Goal: Task Accomplishment & Management: Manage account settings

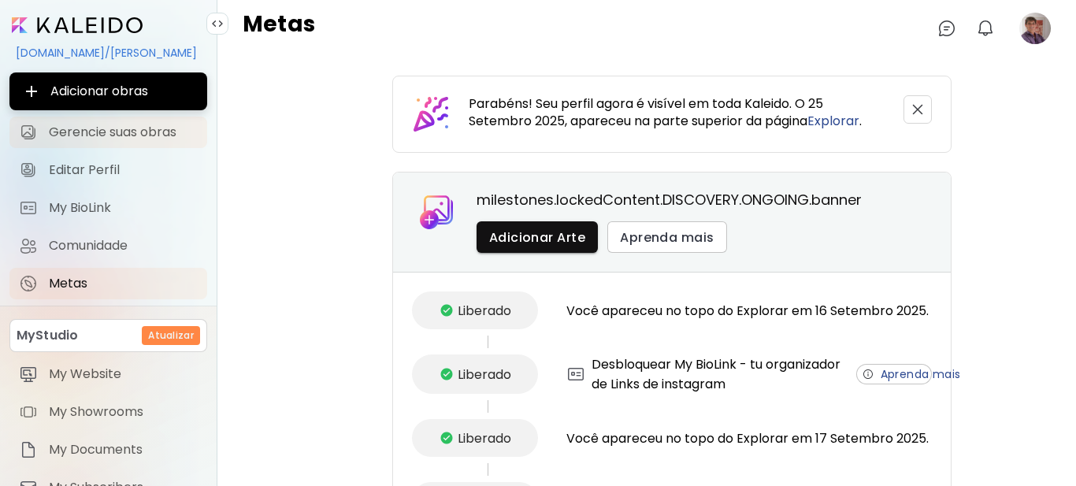
click at [154, 133] on span "Gerencie suas obras" at bounding box center [123, 132] width 149 height 16
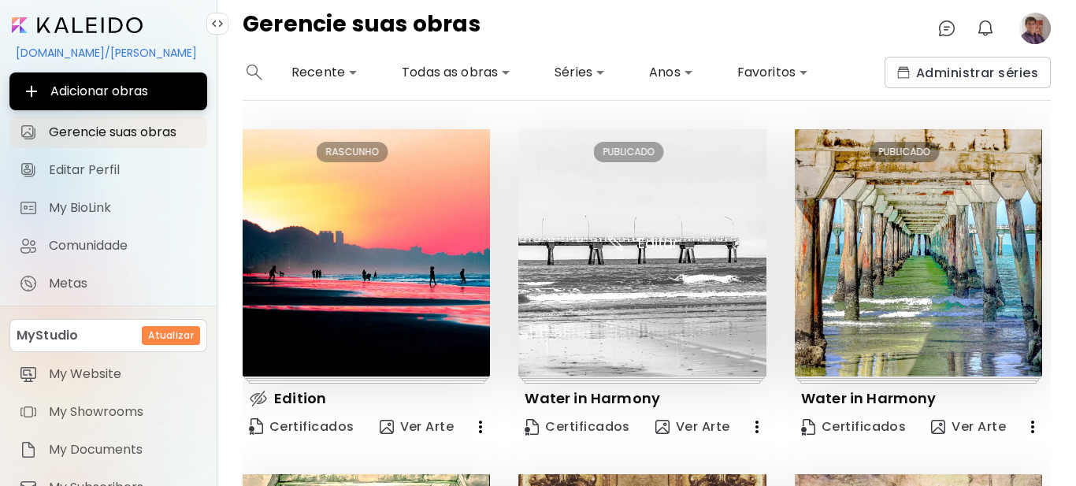
click at [640, 292] on img at bounding box center [641, 252] width 247 height 247
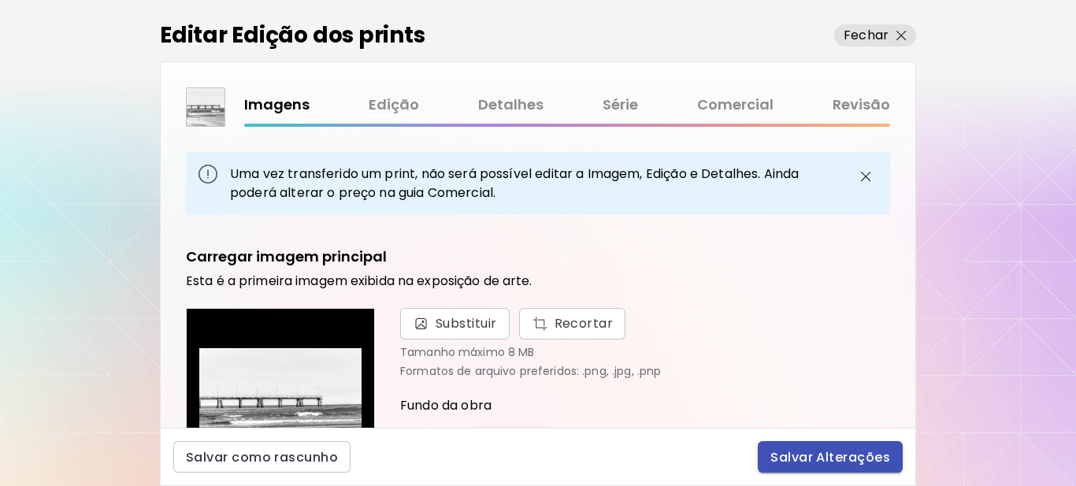
click at [824, 462] on span "Salvar Alterações" at bounding box center [830, 457] width 120 height 17
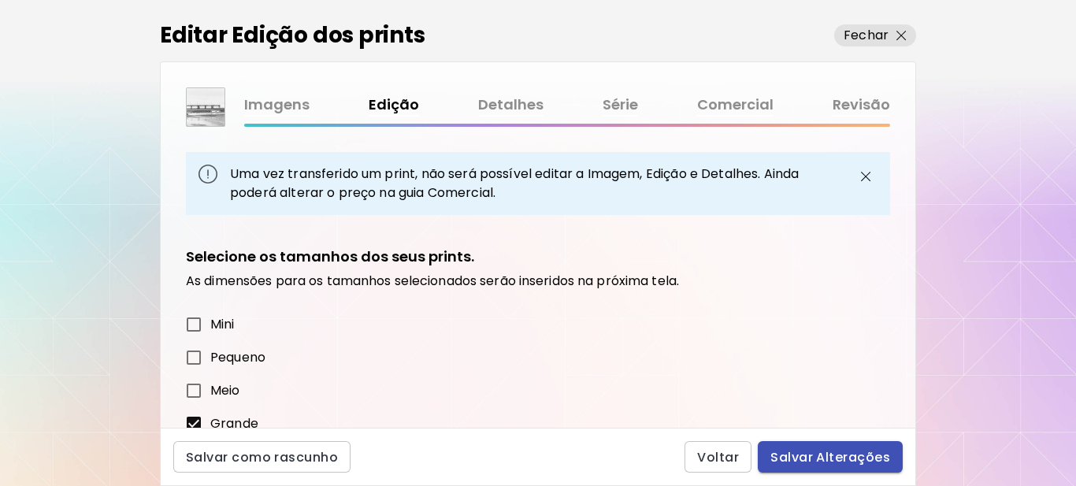
click at [826, 460] on span "Salvar Alterações" at bounding box center [830, 457] width 120 height 17
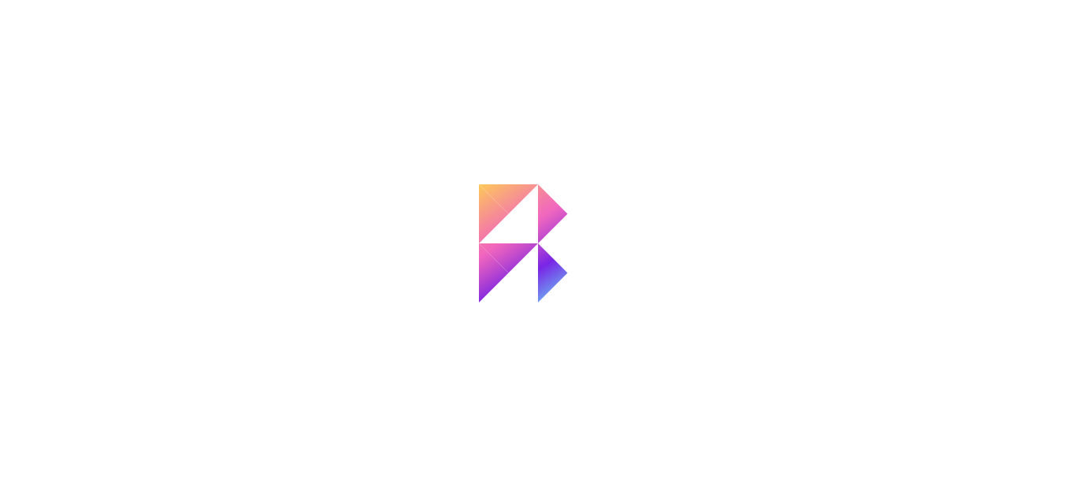
type input "**********"
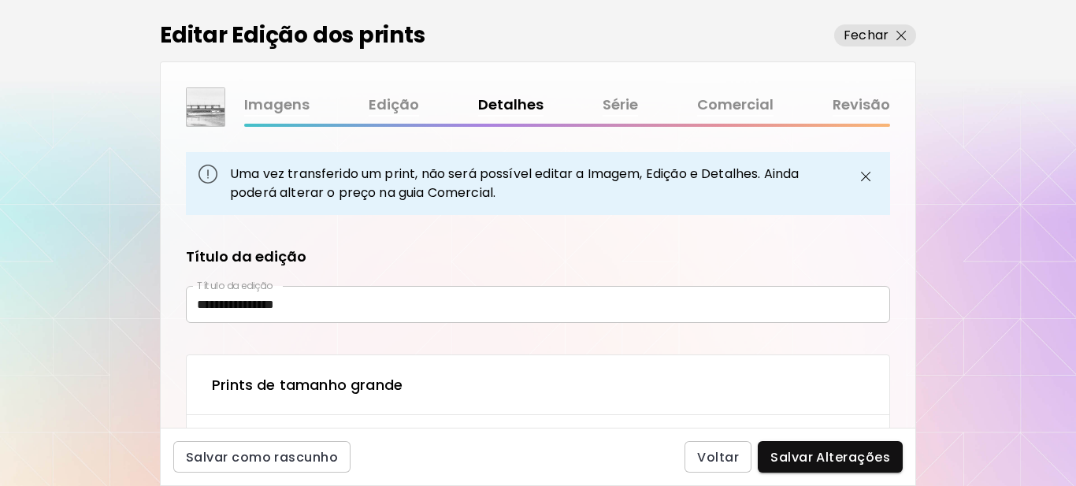
type textarea "**********"
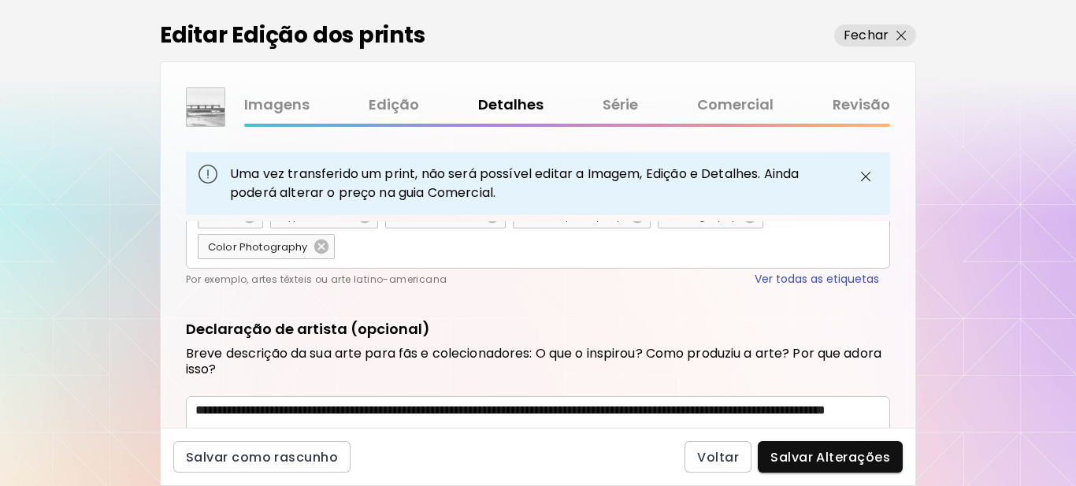
scroll to position [1046, 0]
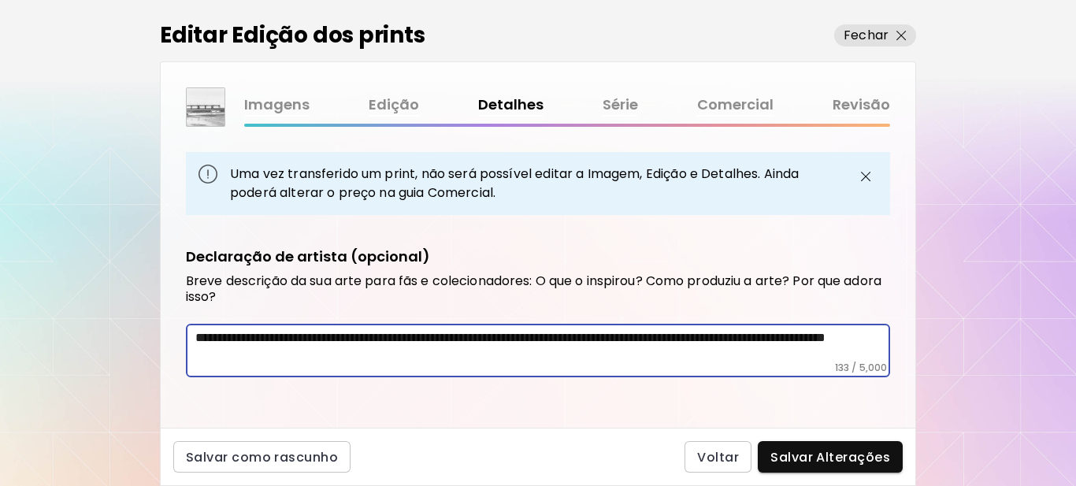
drag, startPoint x: 396, startPoint y: 355, endPoint x: 193, endPoint y: 345, distance: 203.5
click at [185, 340] on div "**********" at bounding box center [538, 324] width 755 height 206
click at [893, 36] on span "Fechar" at bounding box center [875, 35] width 63 height 19
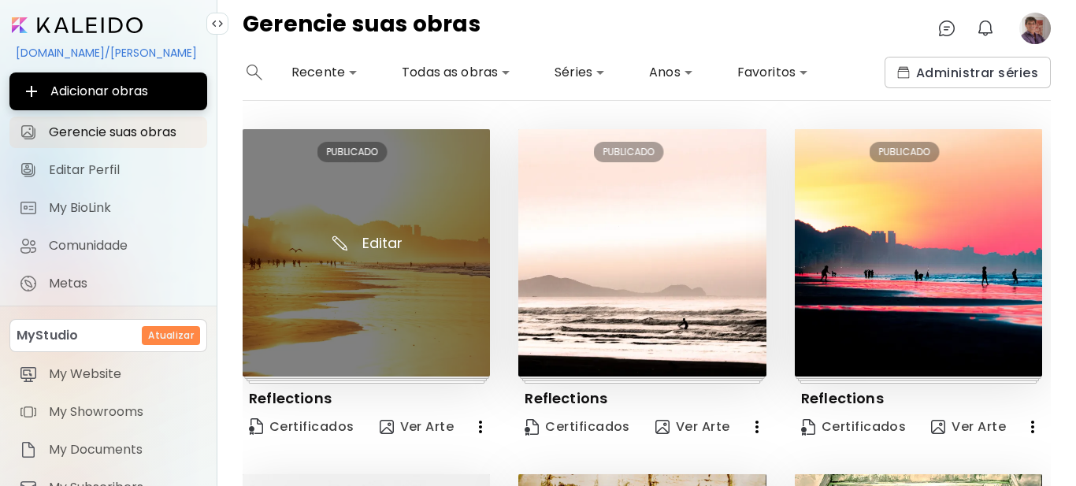
click at [354, 285] on img at bounding box center [366, 252] width 247 height 247
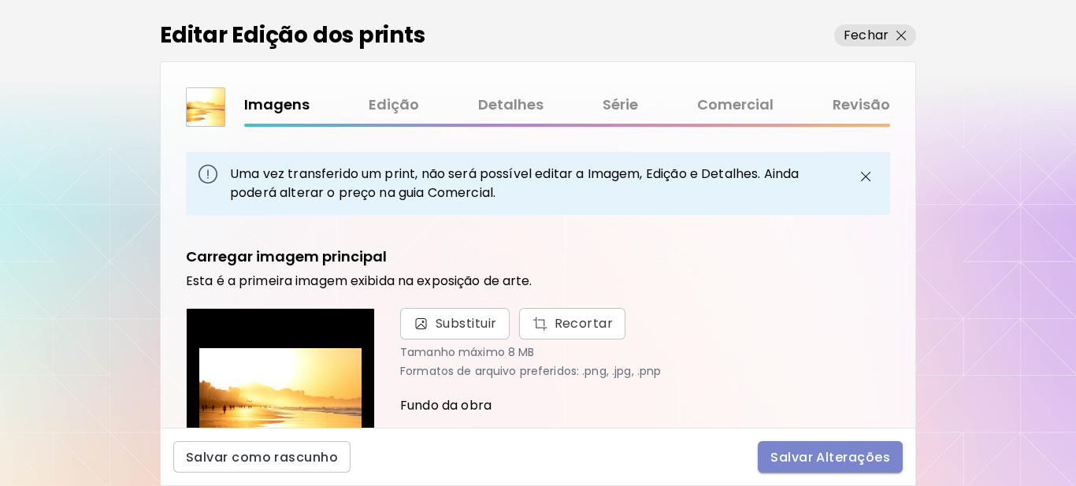
click at [808, 463] on span "Salvar Alterações" at bounding box center [830, 457] width 120 height 17
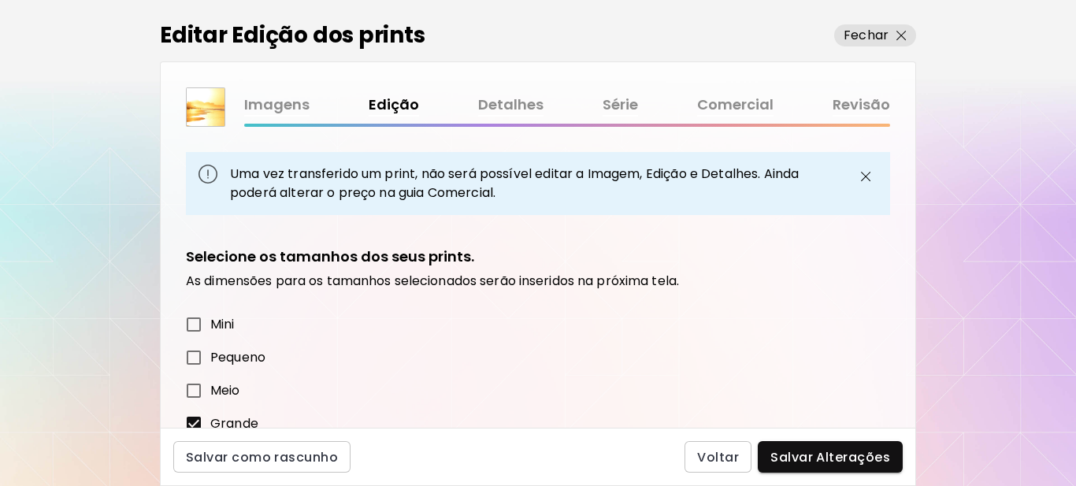
click at [808, 462] on span "Salvar Alterações" at bounding box center [830, 457] width 120 height 17
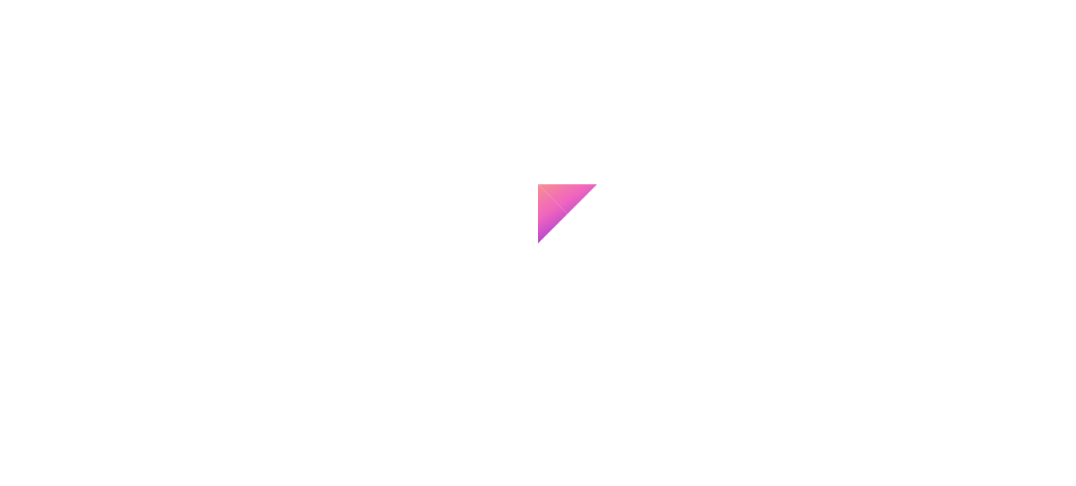
type input "**********"
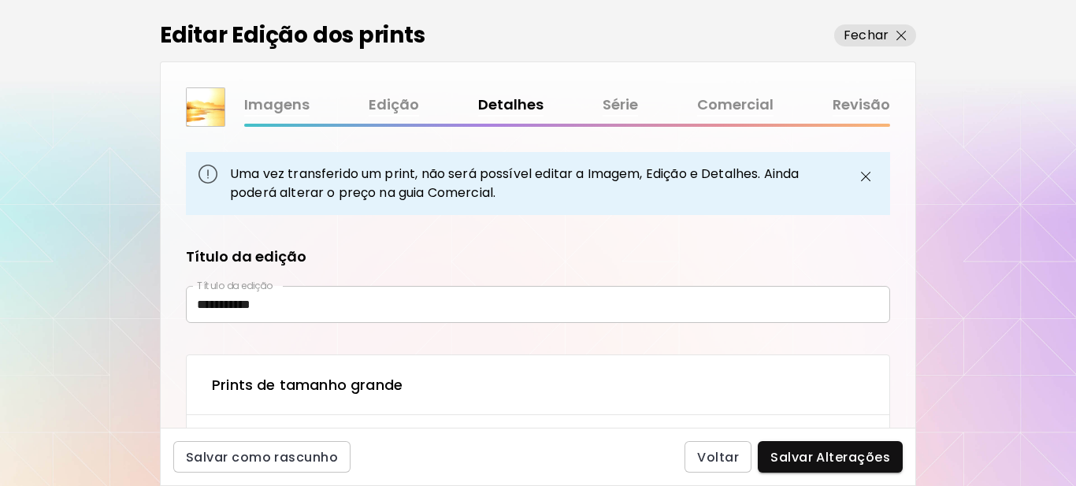
click at [808, 462] on span "Salvar Alterações" at bounding box center [830, 457] width 120 height 17
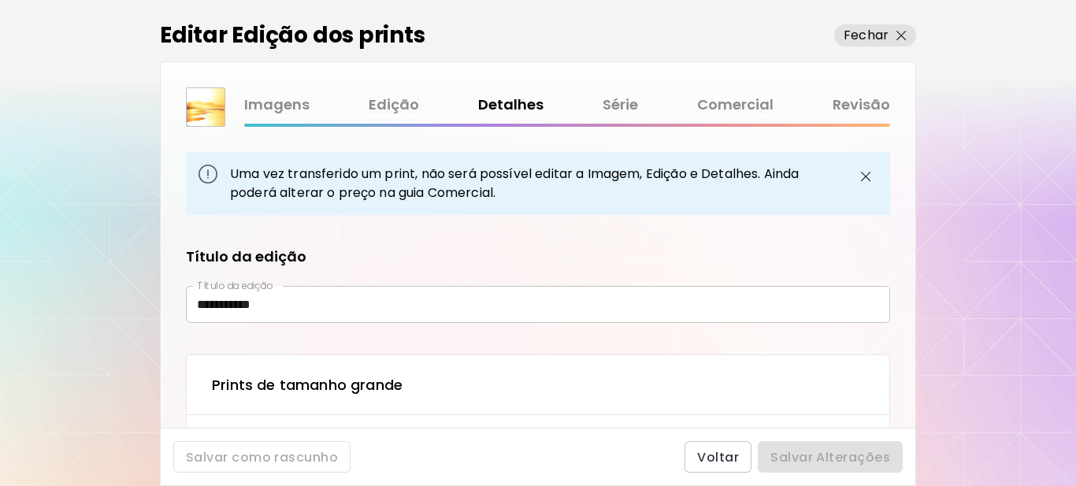
type textarea "**********"
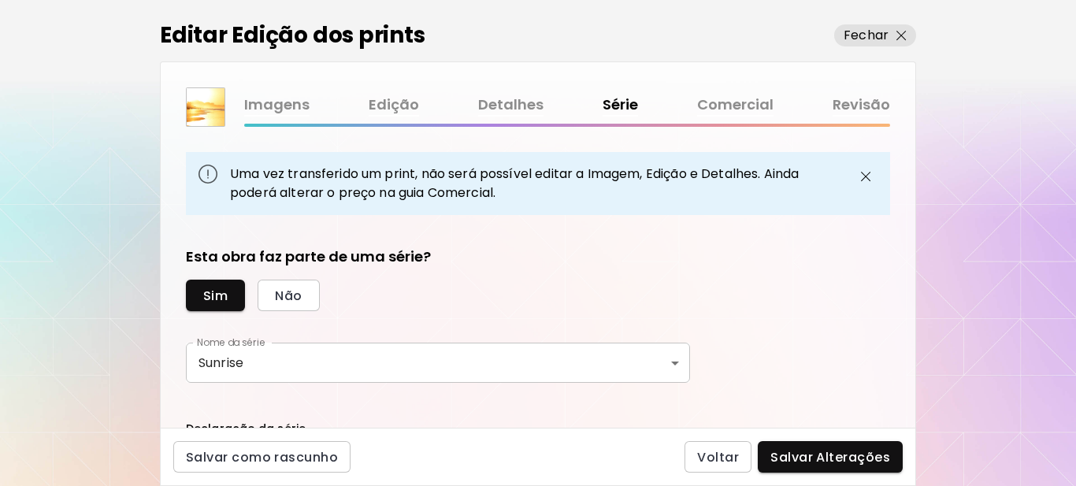
click at [808, 462] on span "Salvar Alterações" at bounding box center [830, 457] width 120 height 17
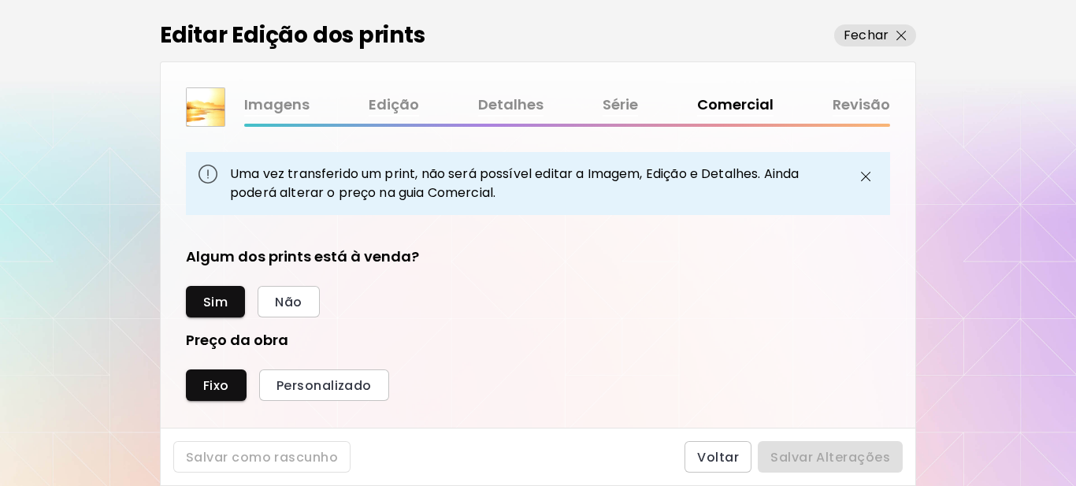
scroll to position [594, 689]
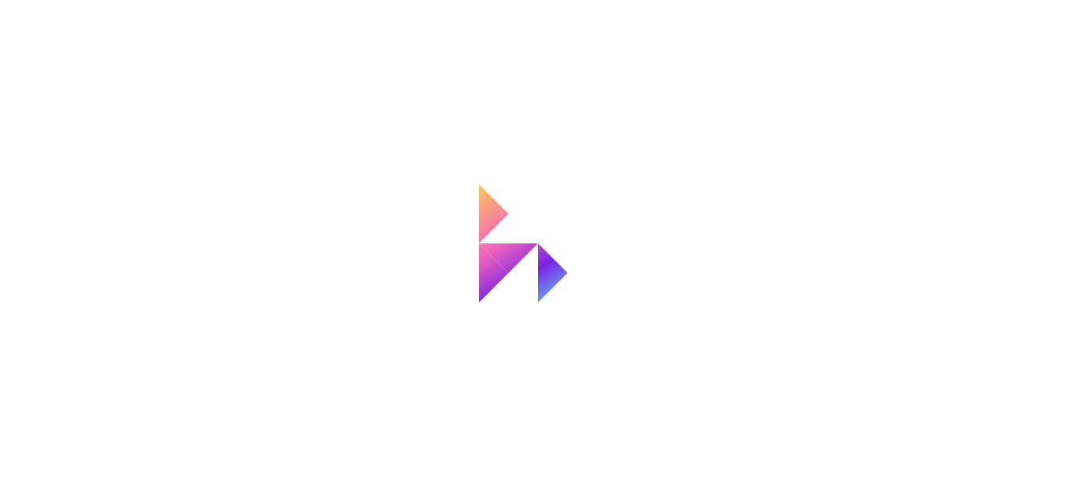
click at [808, 462] on div at bounding box center [538, 243] width 1076 height 486
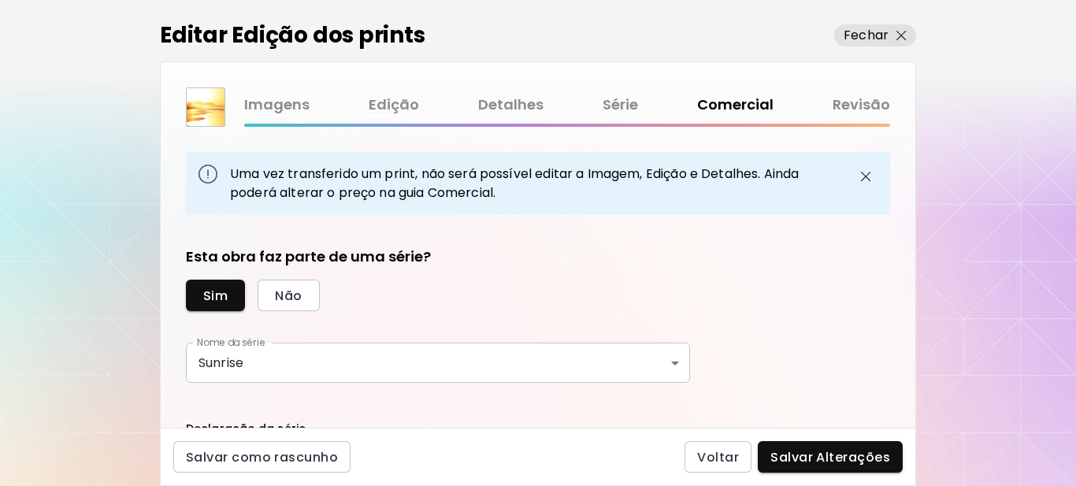
click at [808, 462] on span "Salvar Alterações" at bounding box center [830, 457] width 120 height 17
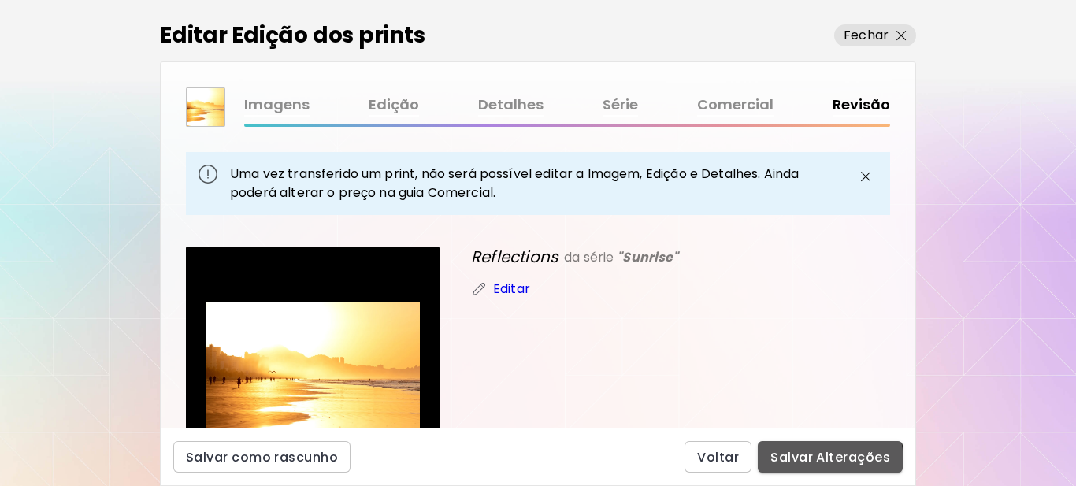
click at [808, 462] on span "Salvar Alterações" at bounding box center [830, 457] width 120 height 17
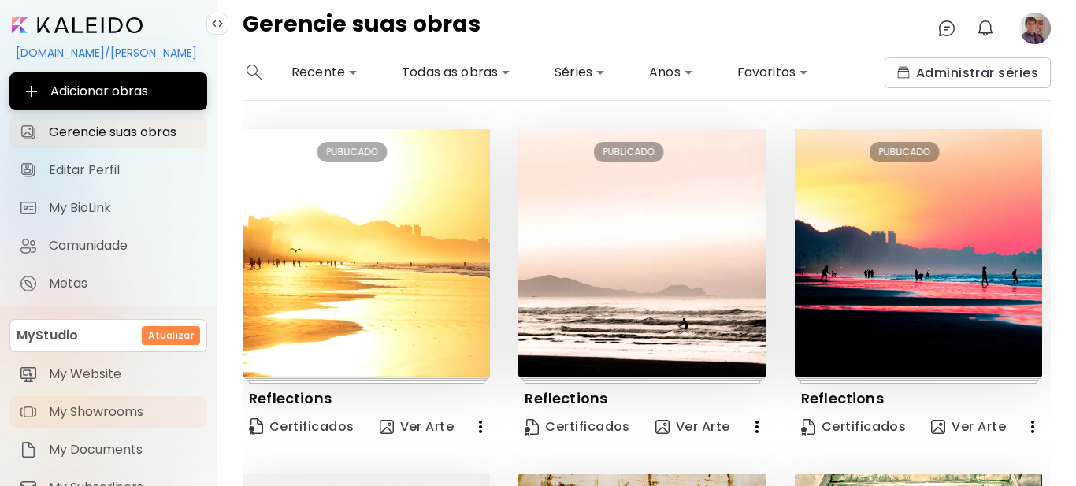
click at [77, 414] on span "My Showrooms" at bounding box center [123, 412] width 149 height 16
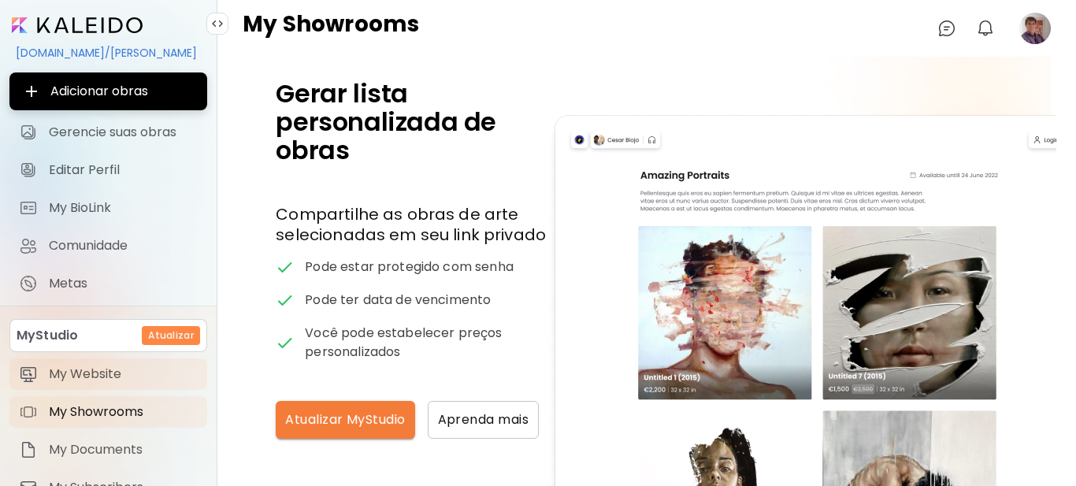
click at [74, 379] on span "My Website" at bounding box center [123, 374] width 149 height 16
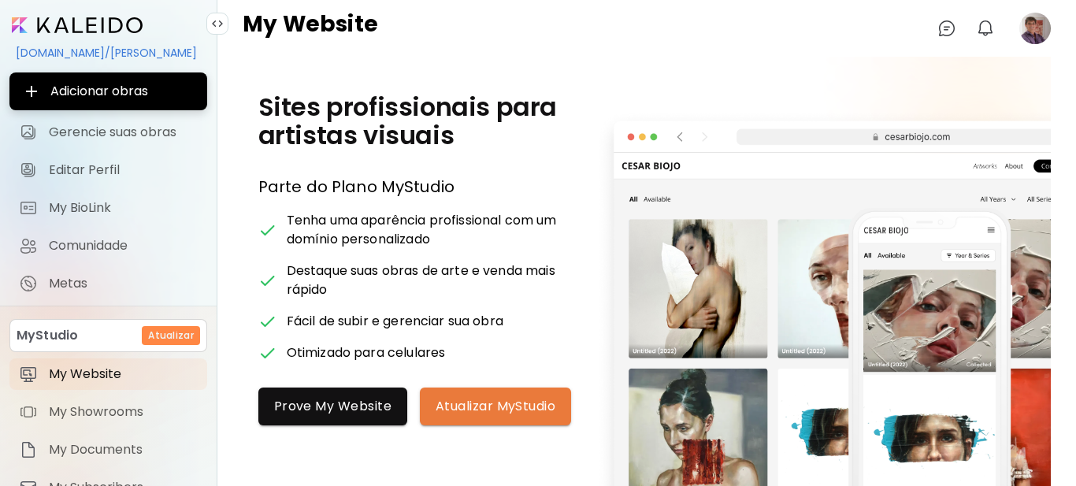
click at [480, 414] on span "Atualizar MyStudio" at bounding box center [496, 406] width 120 height 17
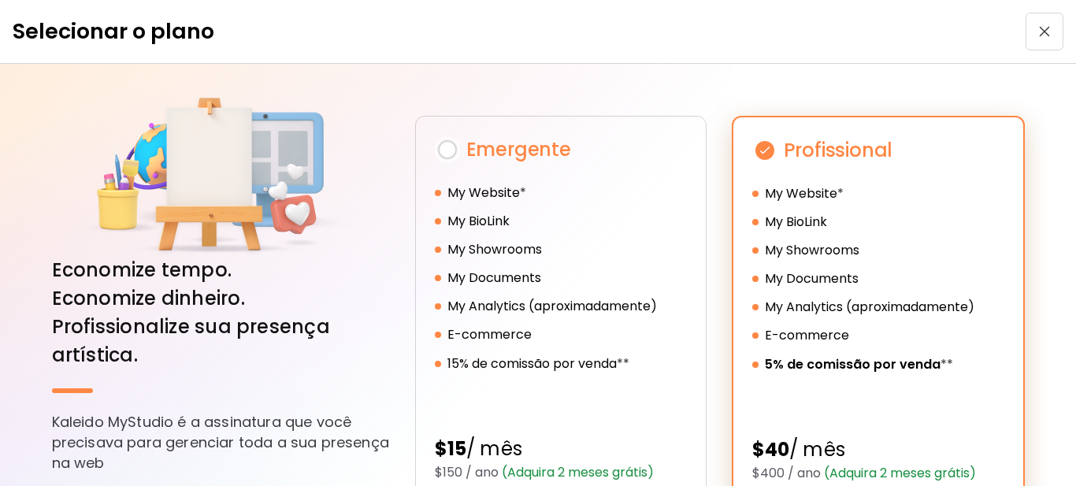
click at [1047, 31] on span "button" at bounding box center [1044, 31] width 28 height 11
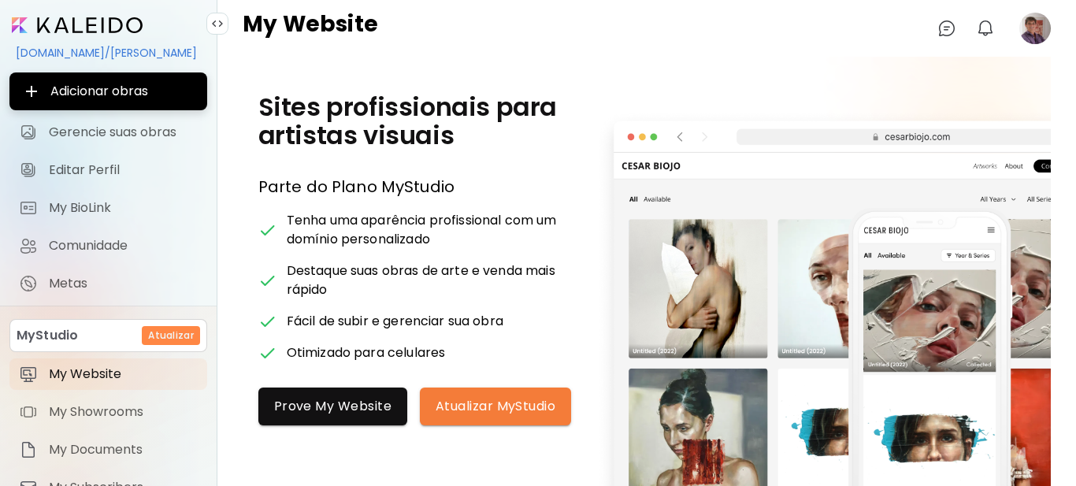
click at [94, 24] on input "image" at bounding box center [77, 25] width 131 height 16
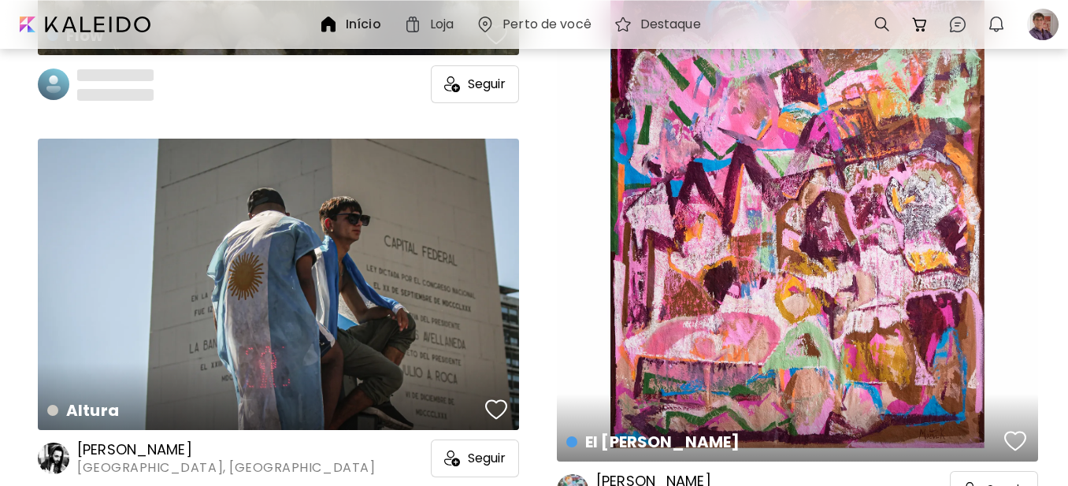
scroll to position [1812, 0]
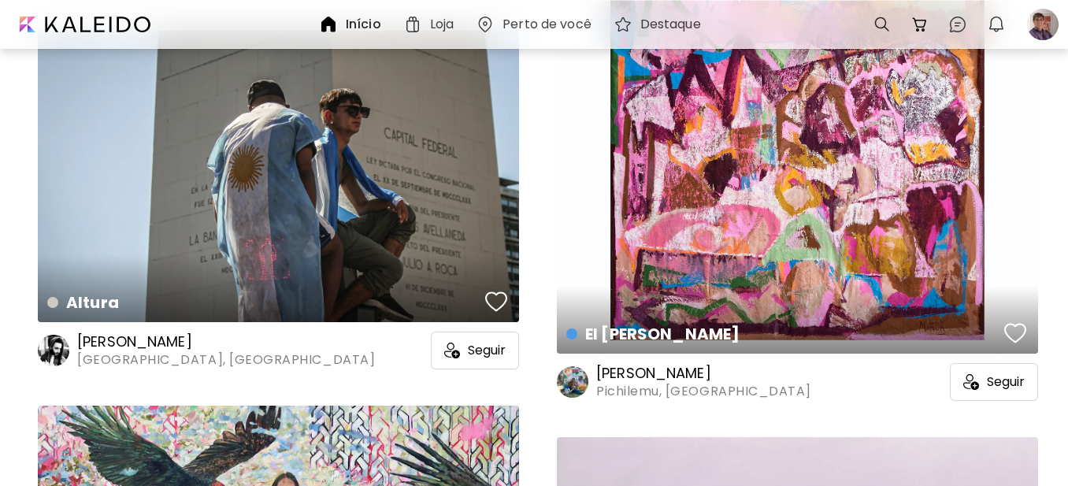
click at [120, 340] on h6 "Mariano Damelio" at bounding box center [226, 341] width 298 height 19
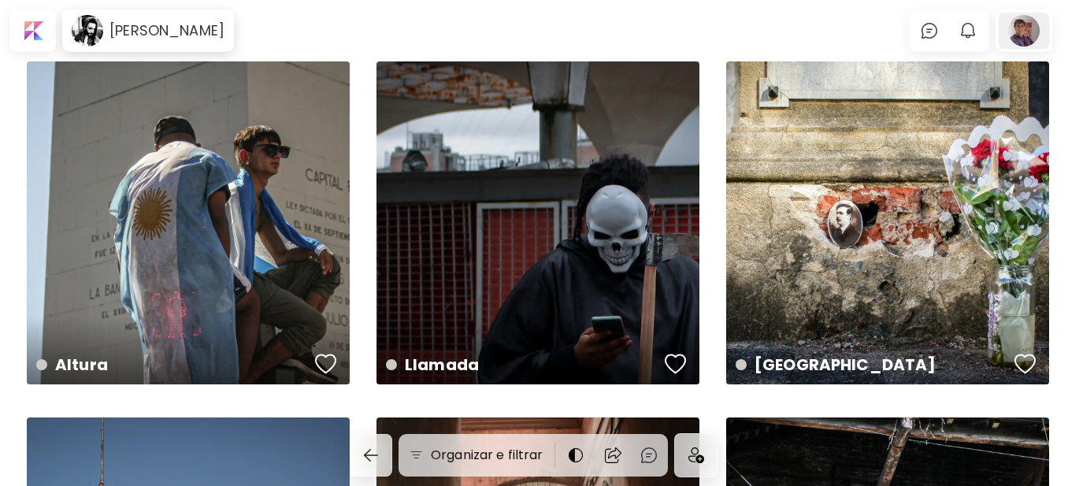
click at [1045, 30] on div at bounding box center [1024, 31] width 50 height 36
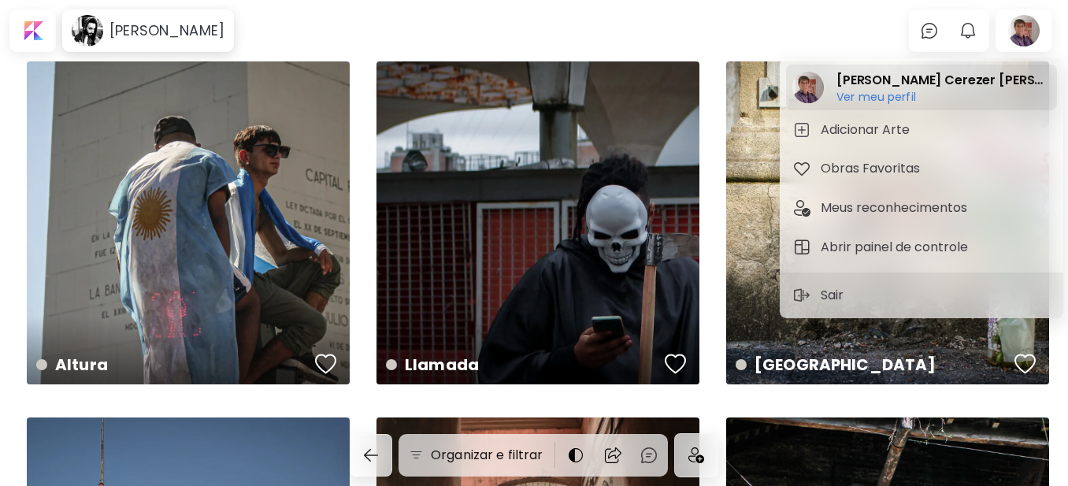
click at [874, 100] on h6 "Ver meu perfil" at bounding box center [944, 97] width 214 height 14
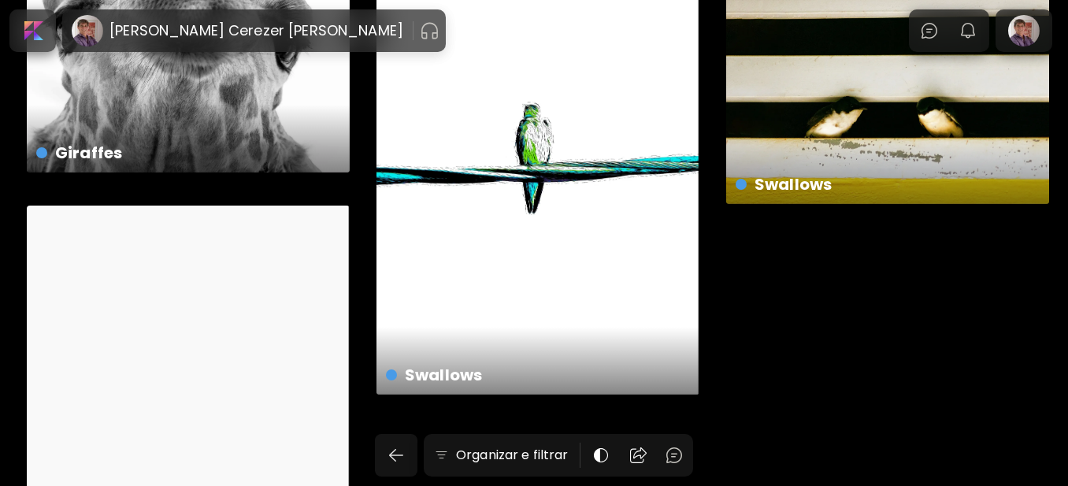
scroll to position [20617, 0]
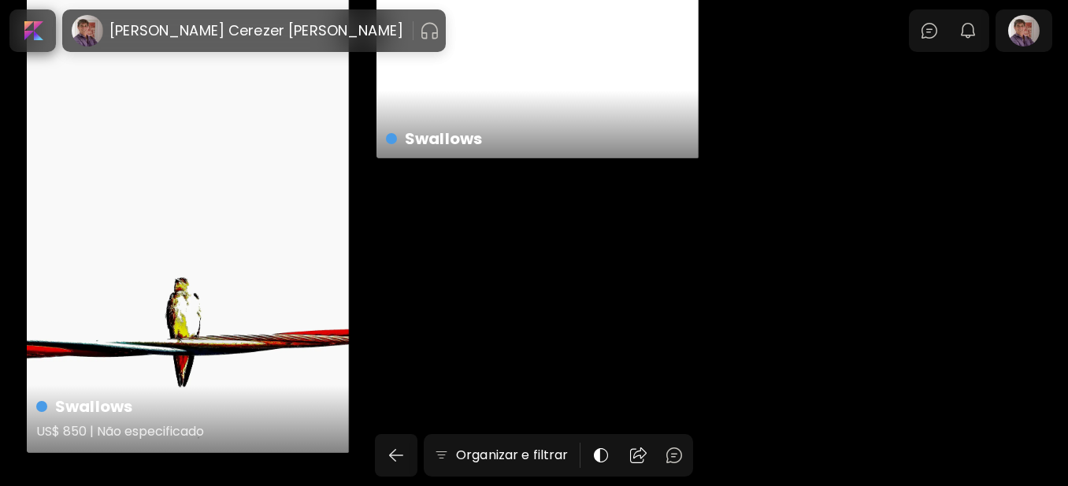
click at [292, 298] on div "Swallows US$ 850 | Não especificado" at bounding box center [188, 211] width 323 height 484
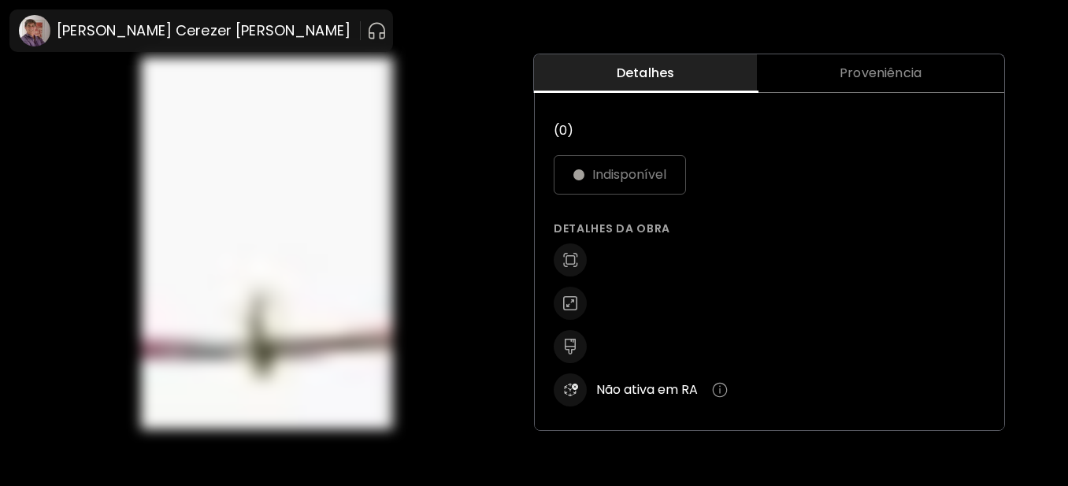
scroll to position [20, 0]
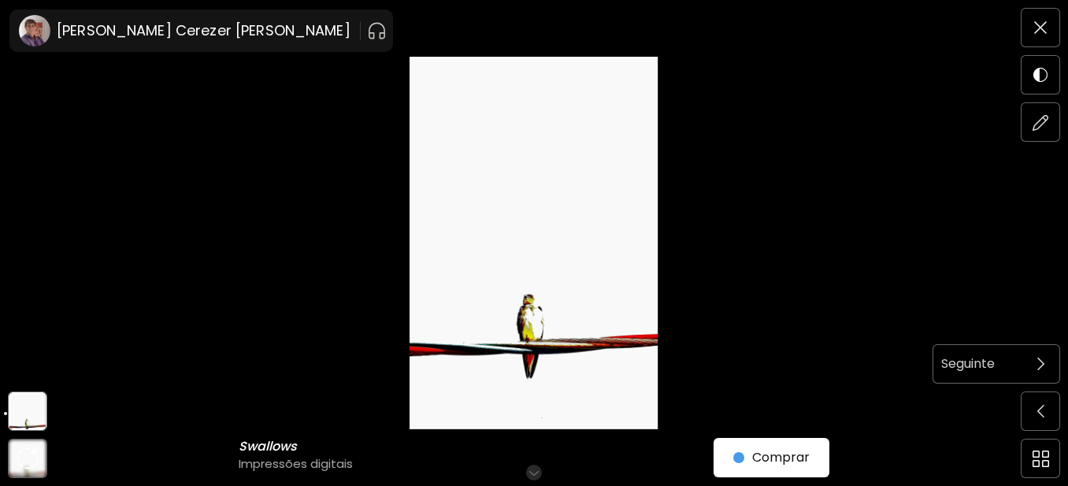
click at [1047, 362] on span at bounding box center [1040, 363] width 33 height 33
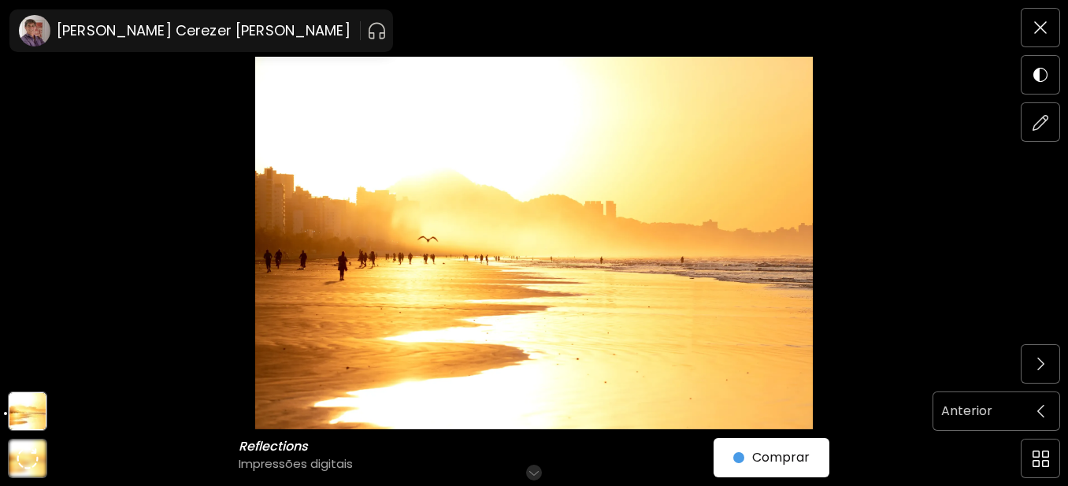
click at [1049, 405] on span at bounding box center [1040, 411] width 33 height 33
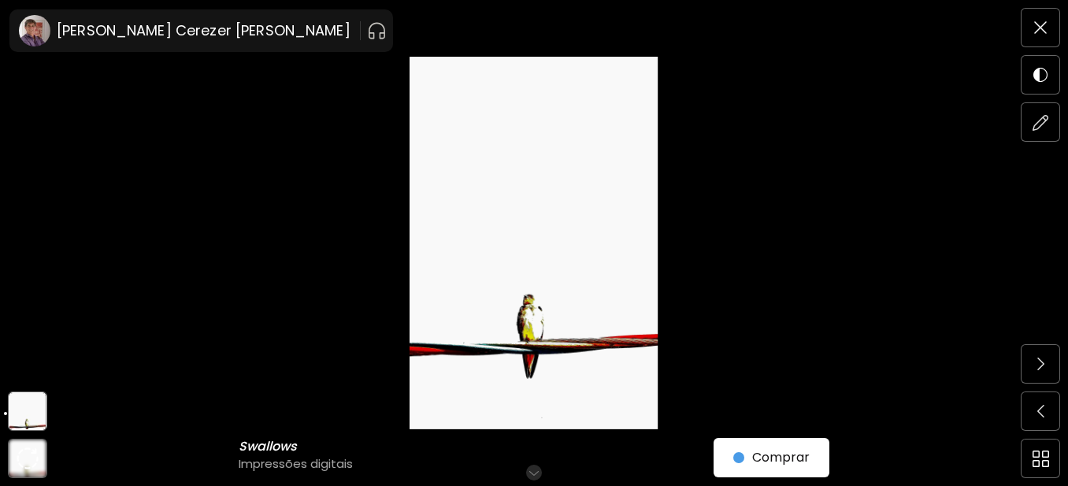
click at [538, 470] on h6 "Role para mais" at bounding box center [534, 472] width 81 height 13
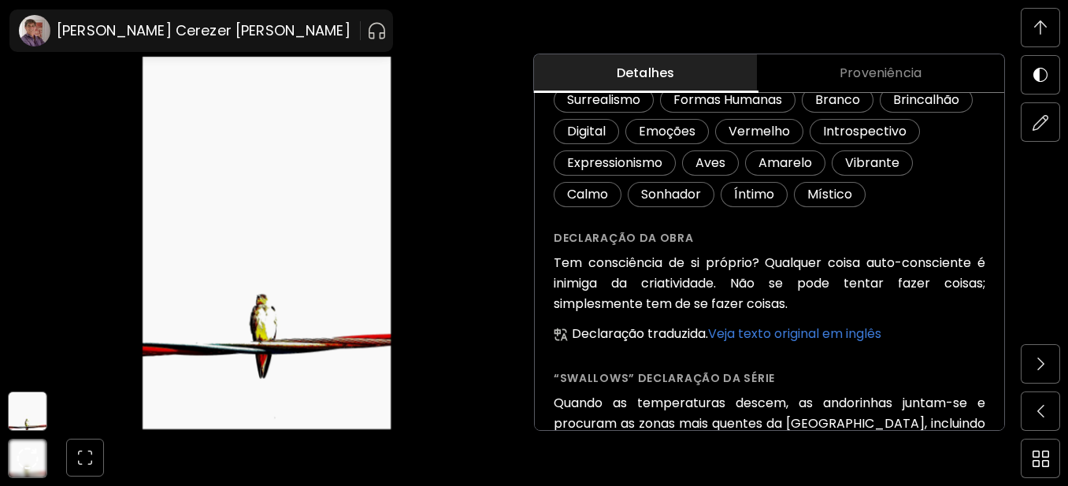
scroll to position [345, 0]
